Goal: Task Accomplishment & Management: Use online tool/utility

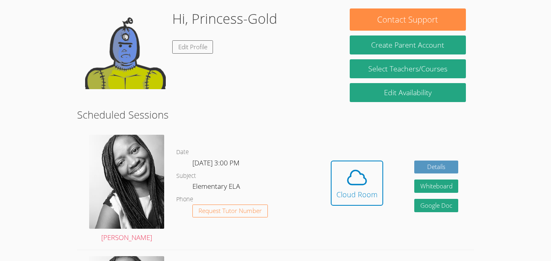
scroll to position [126, 0]
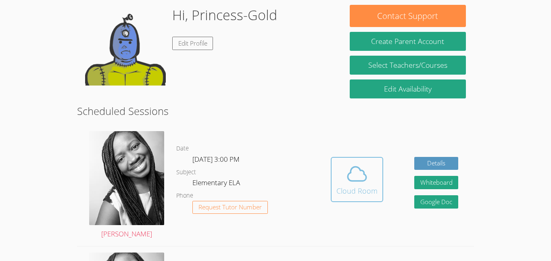
click at [373, 180] on span at bounding box center [357, 174] width 41 height 23
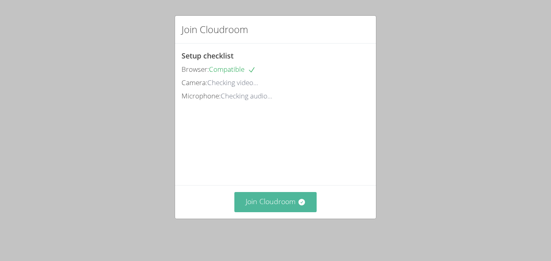
click at [286, 207] on button "Join Cloudroom" at bounding box center [276, 202] width 83 height 20
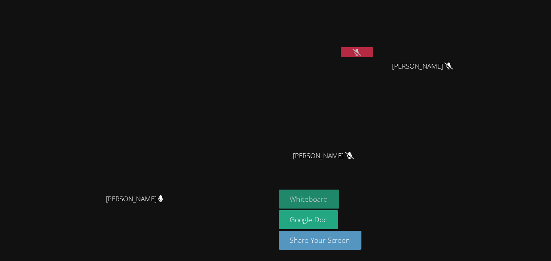
click at [279, 197] on button "Whiteboard" at bounding box center [309, 199] width 61 height 19
